Goal: Find specific fact: Find specific fact

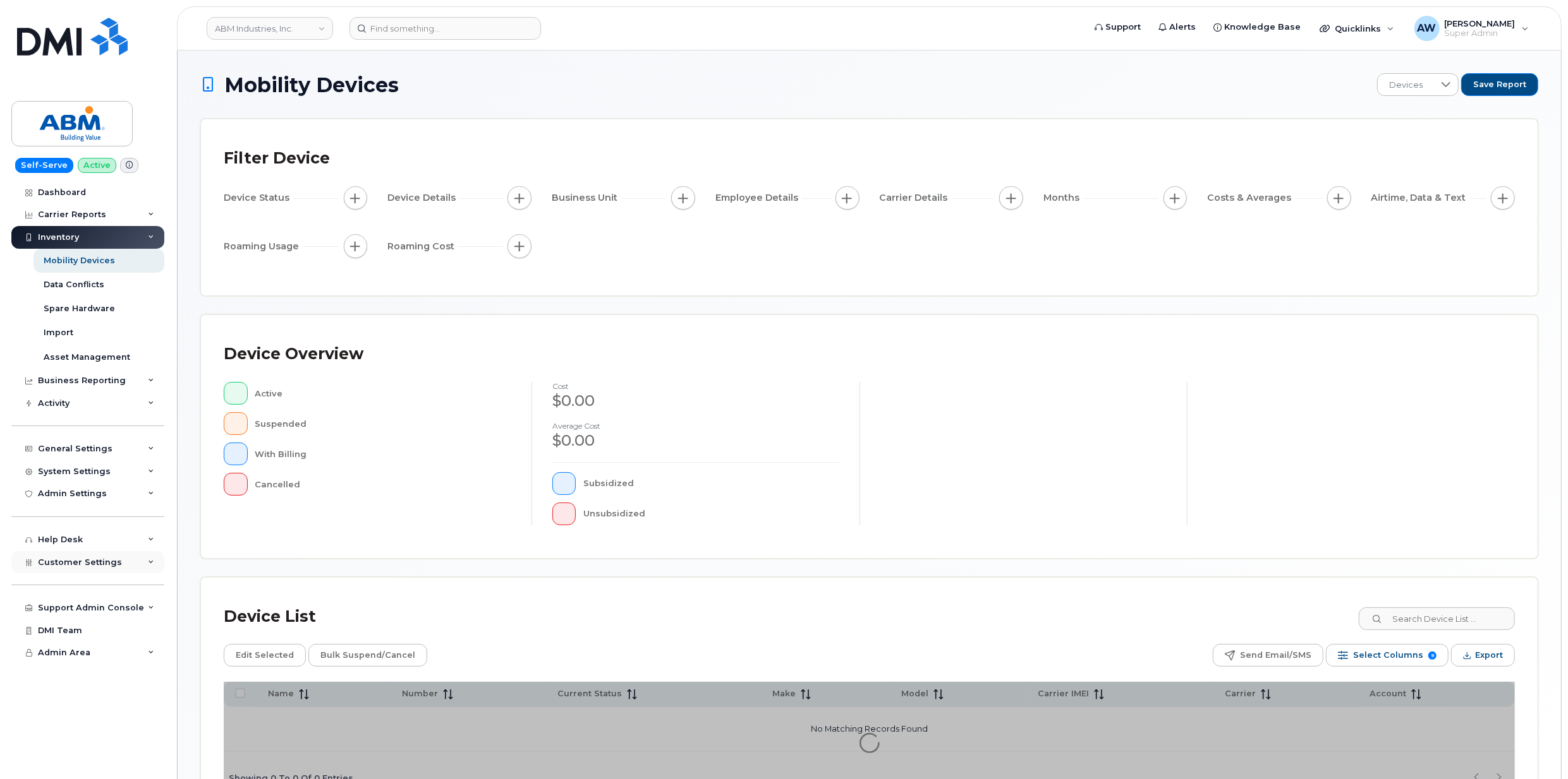
click at [79, 558] on span "Customer Settings" at bounding box center [79, 563] width 84 height 9
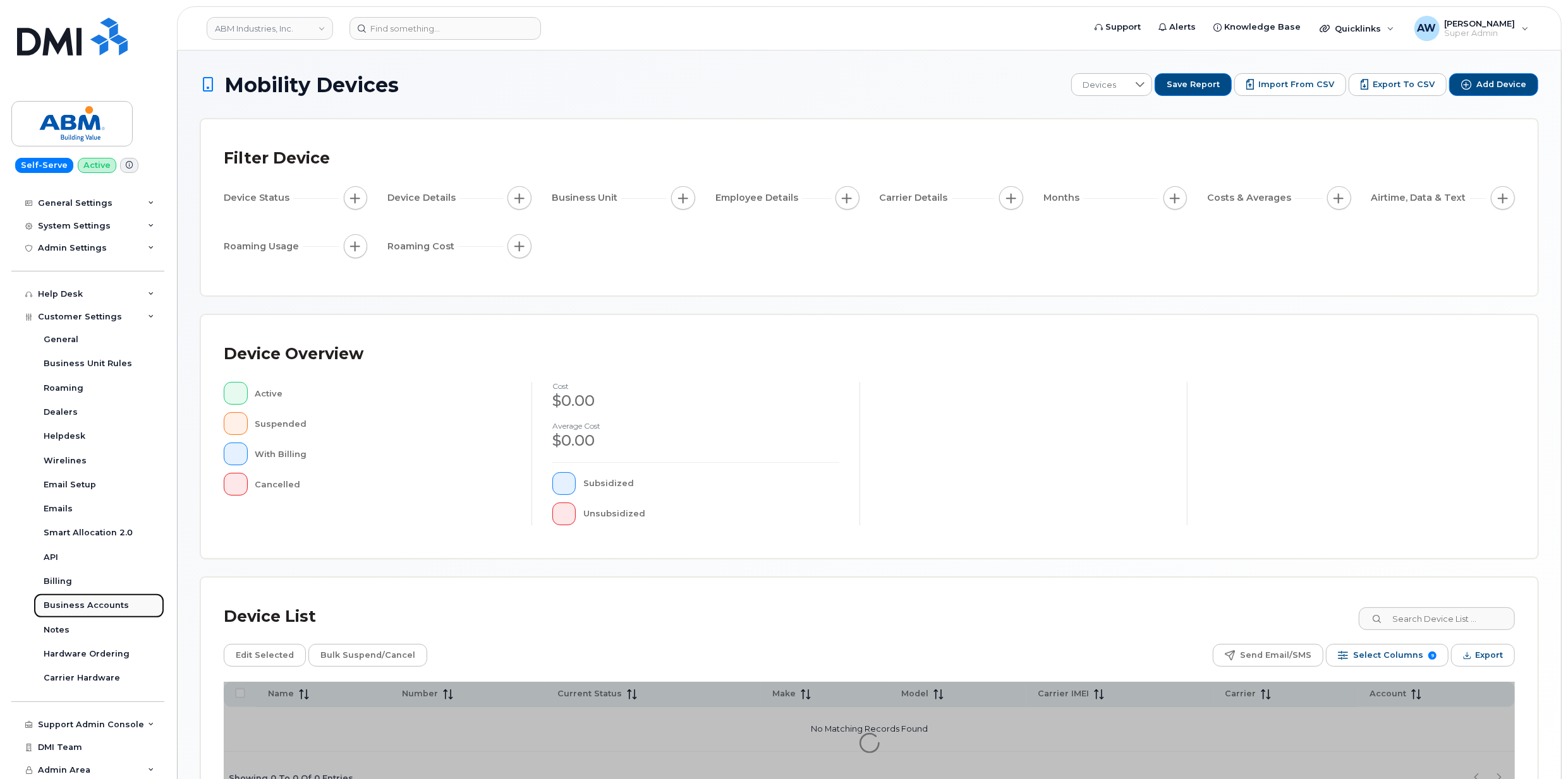
click at [89, 604] on div "Business Accounts" at bounding box center [86, 606] width 86 height 11
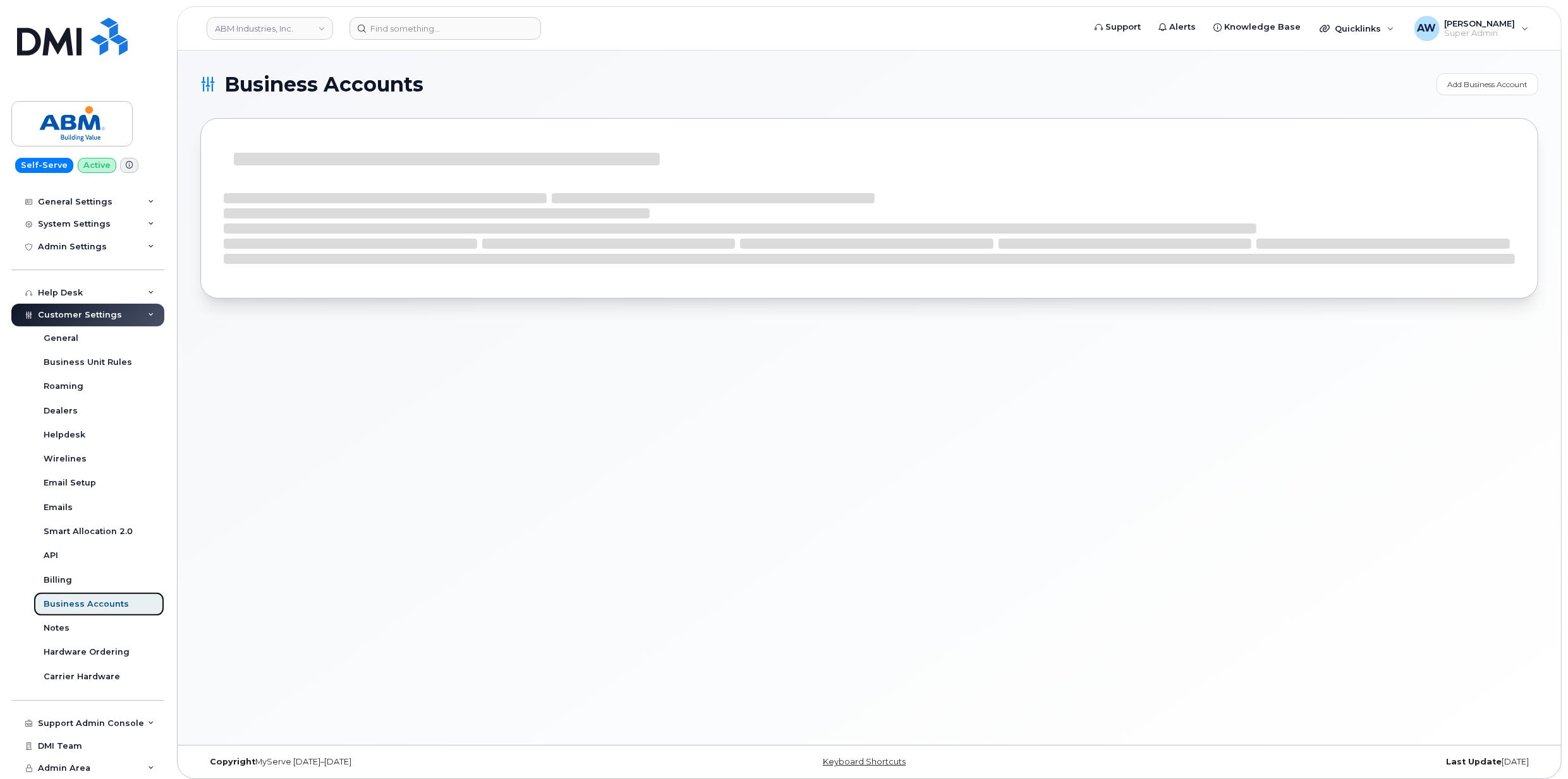
scroll to position [124, 0]
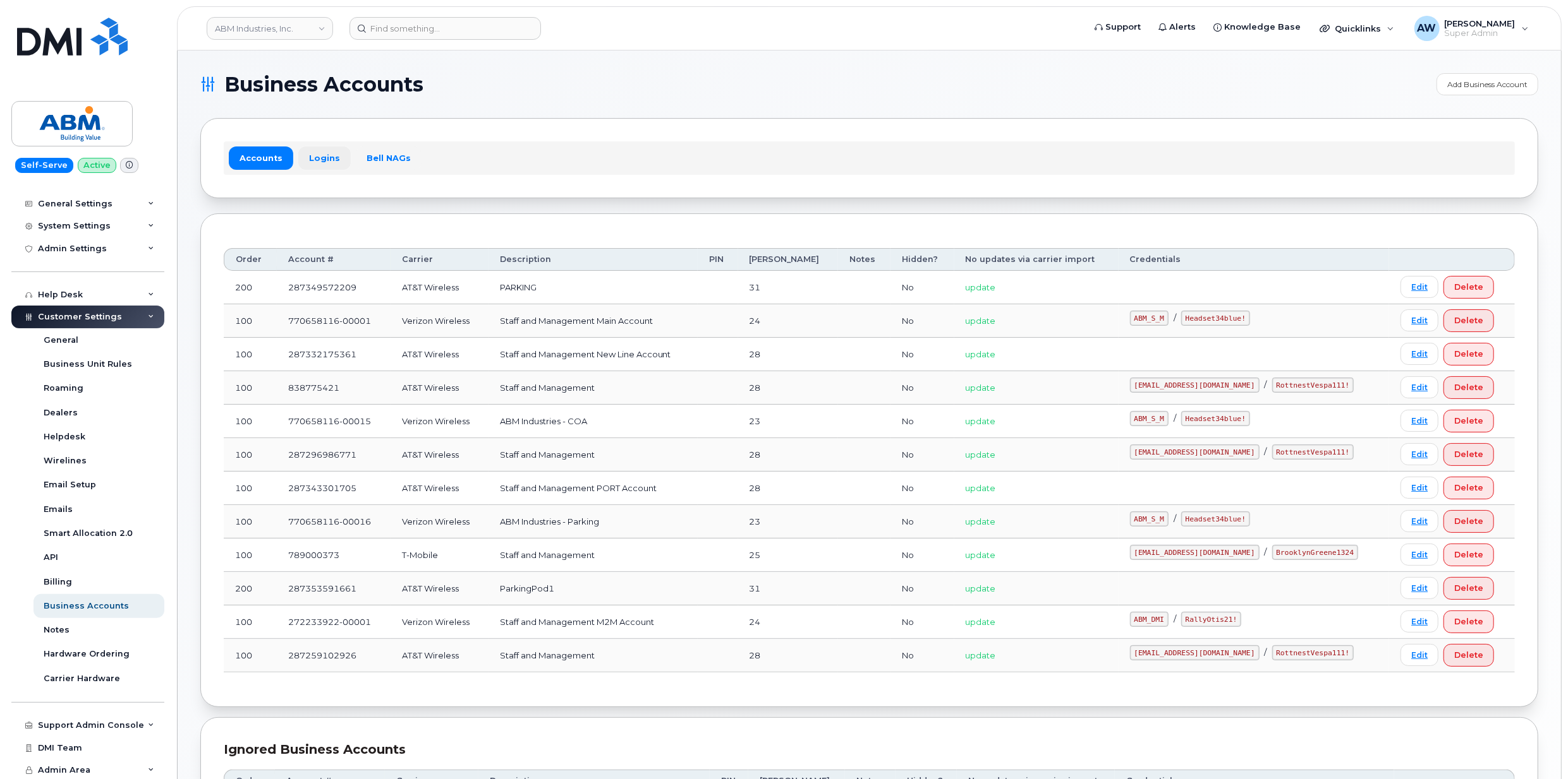
click at [330, 156] on link "Logins" at bounding box center [324, 157] width 53 height 23
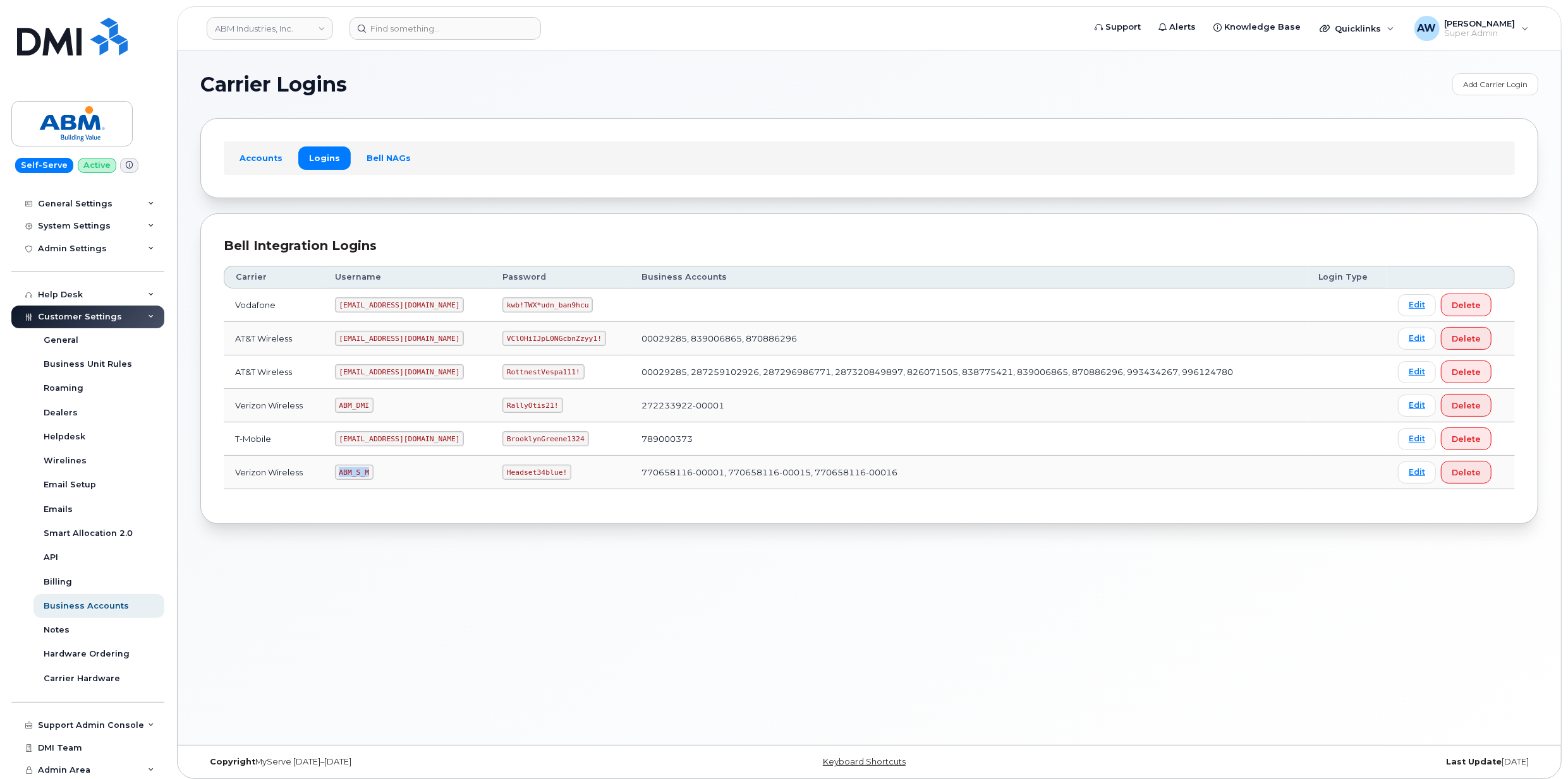
drag, startPoint x: 345, startPoint y: 472, endPoint x: 391, endPoint y: 478, distance: 46.4
click at [391, 478] on td "ABM_S_M" at bounding box center [407, 472] width 168 height 33
copy code "ABM_S_M"
drag, startPoint x: 468, startPoint y: 477, endPoint x: 524, endPoint y: 483, distance: 56.3
click at [524, 480] on code "Headset34blue!" at bounding box center [536, 472] width 69 height 15
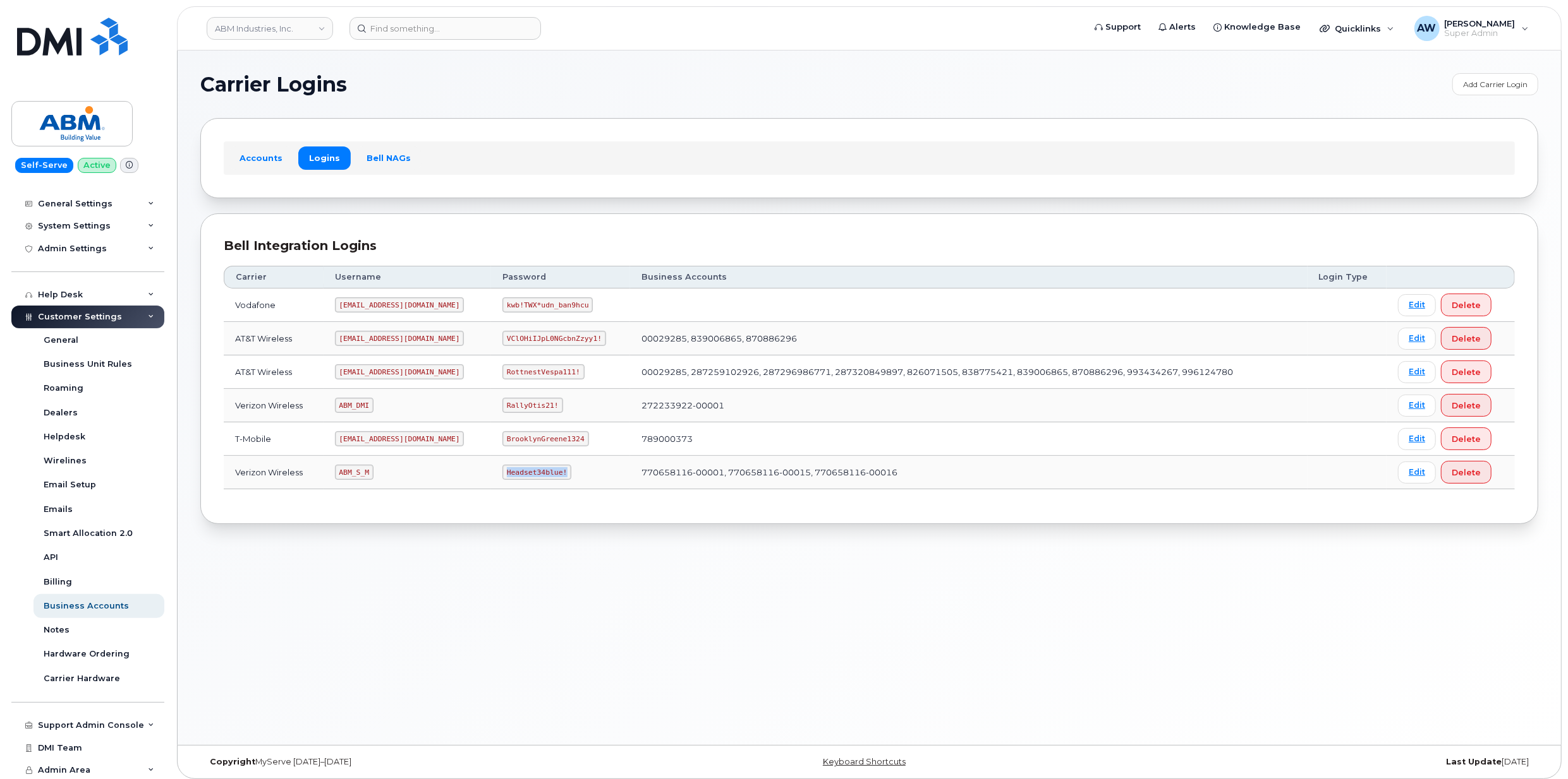
copy code "Headset34blue!"
